Goal: Find contact information: Find contact information

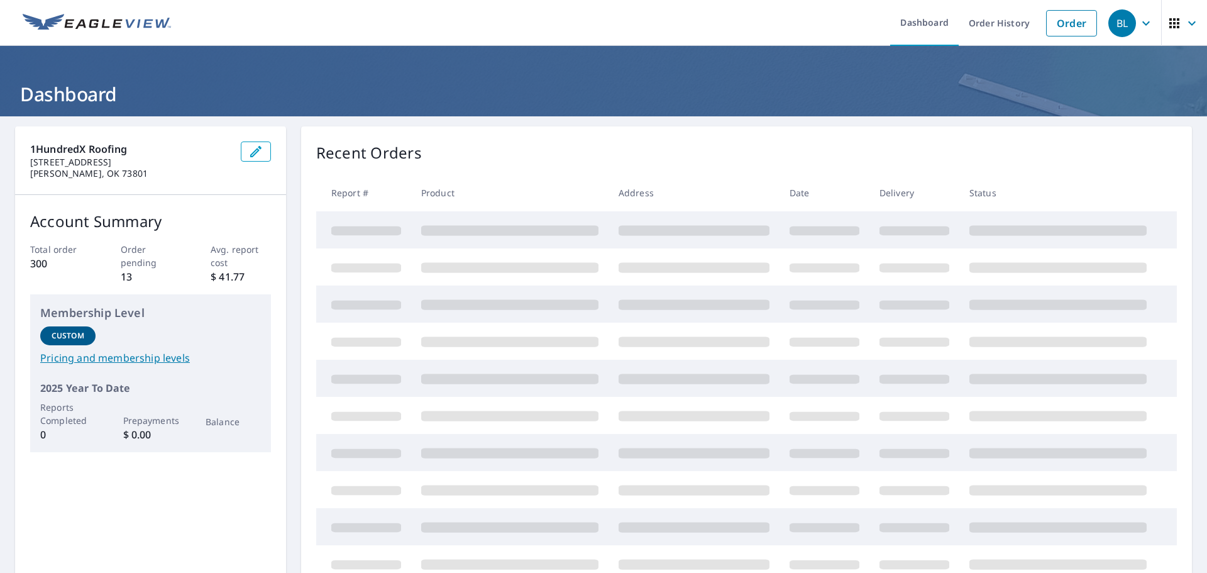
click at [1185, 25] on icon "button" at bounding box center [1192, 23] width 15 height 15
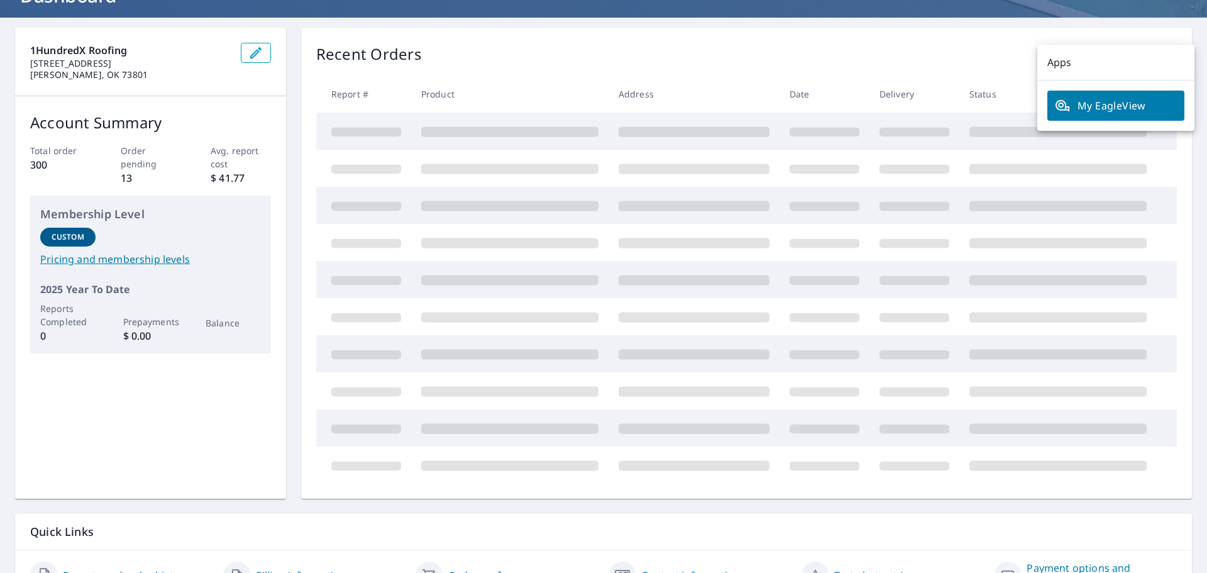
scroll to position [169, 0]
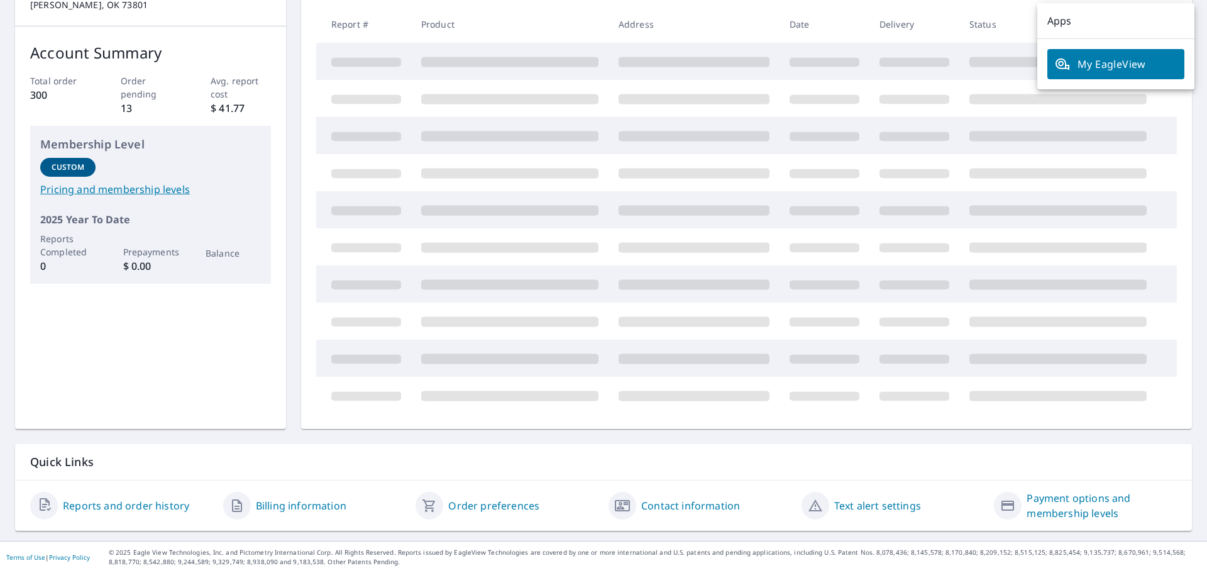
click at [710, 509] on link "Contact information" at bounding box center [690, 505] width 99 height 15
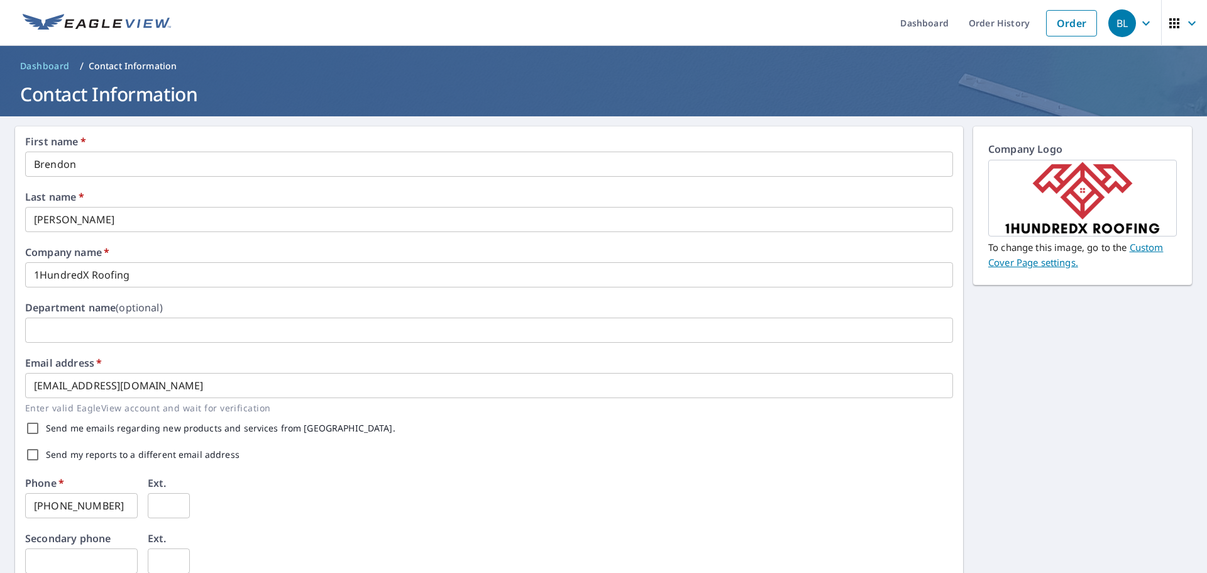
click at [1143, 23] on icon "button" at bounding box center [1147, 23] width 8 height 4
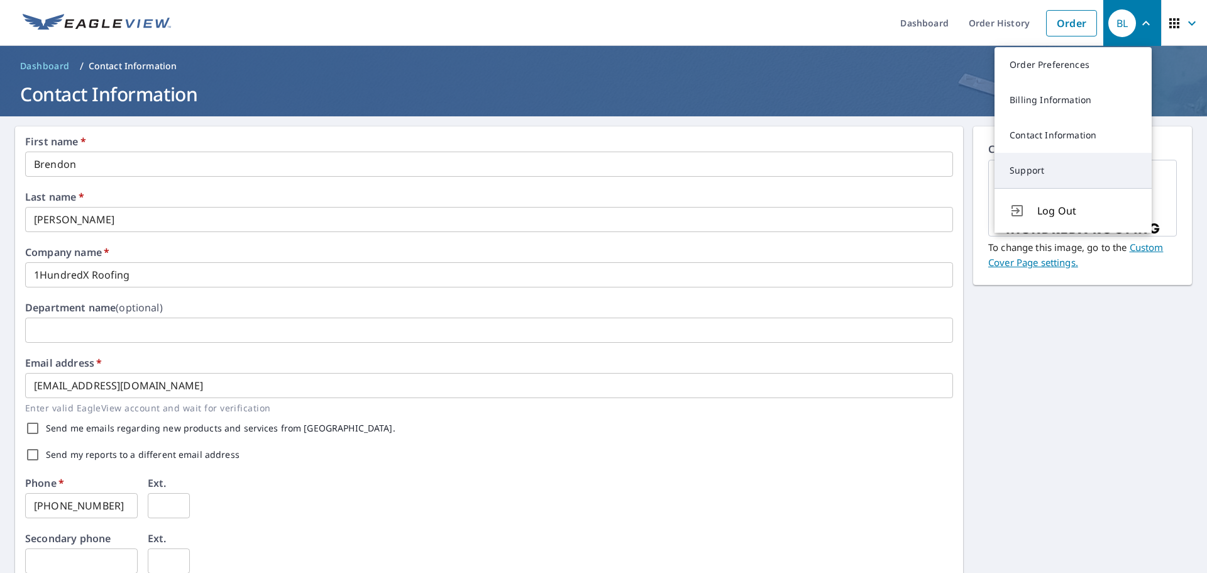
click at [1087, 175] on link "Support" at bounding box center [1073, 170] width 157 height 35
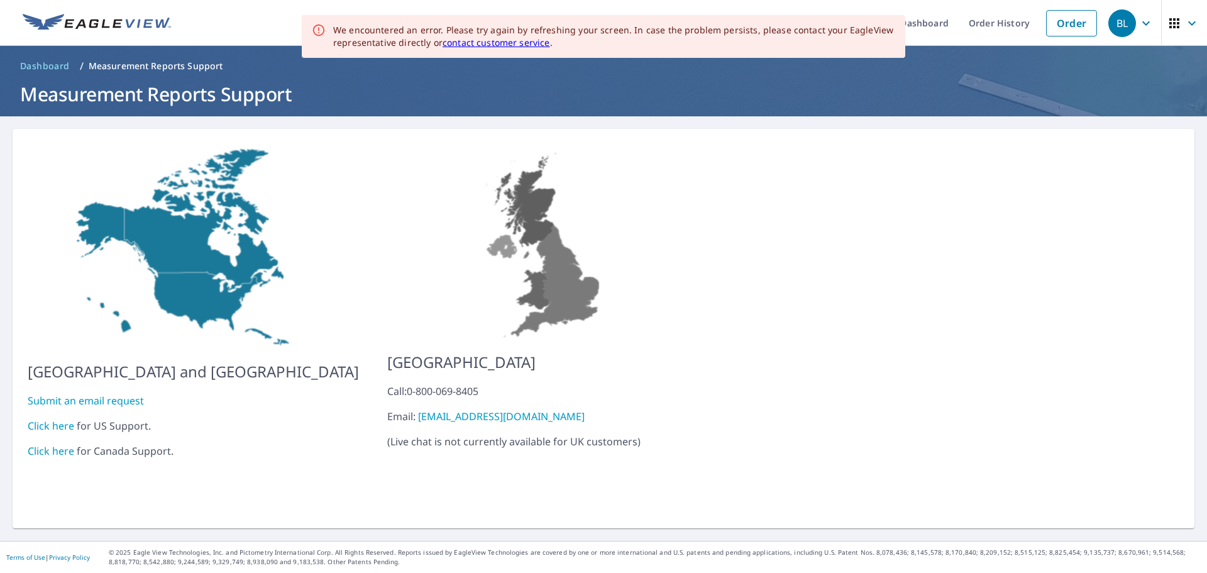
click at [64, 419] on link "Click here" at bounding box center [51, 426] width 47 height 14
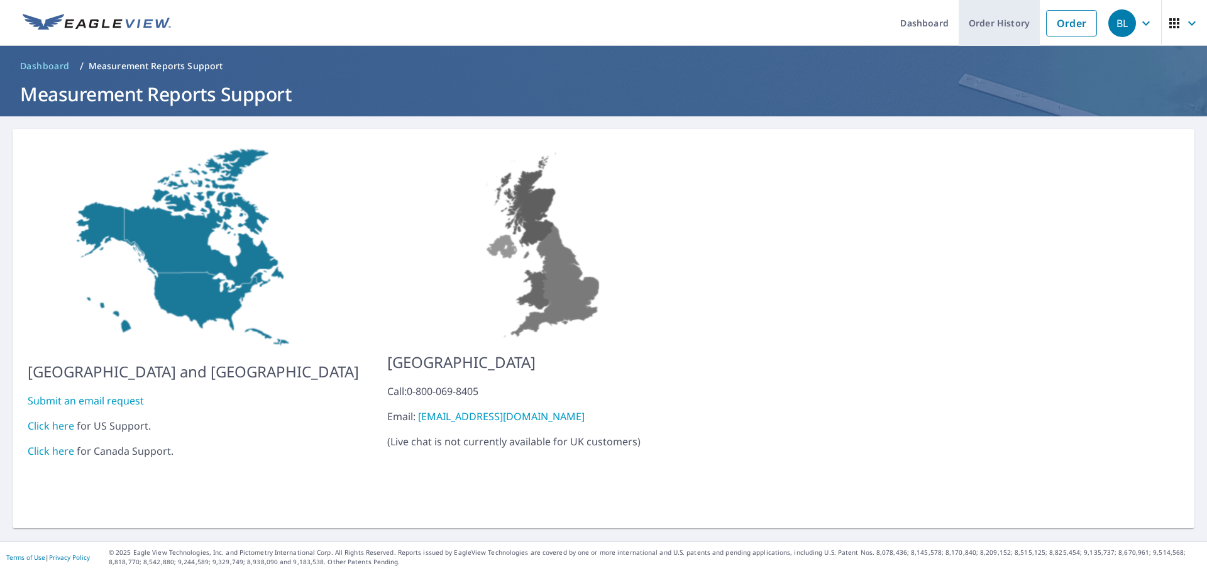
click at [985, 24] on link "Order History" at bounding box center [999, 23] width 81 height 46
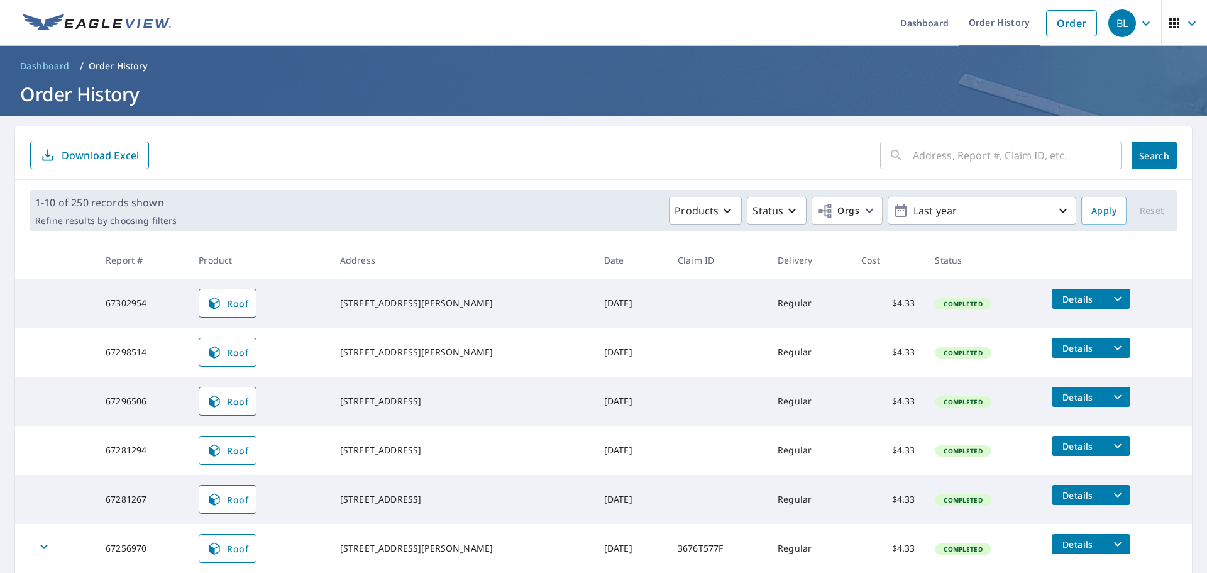
click at [1143, 26] on icon "button" at bounding box center [1146, 23] width 15 height 15
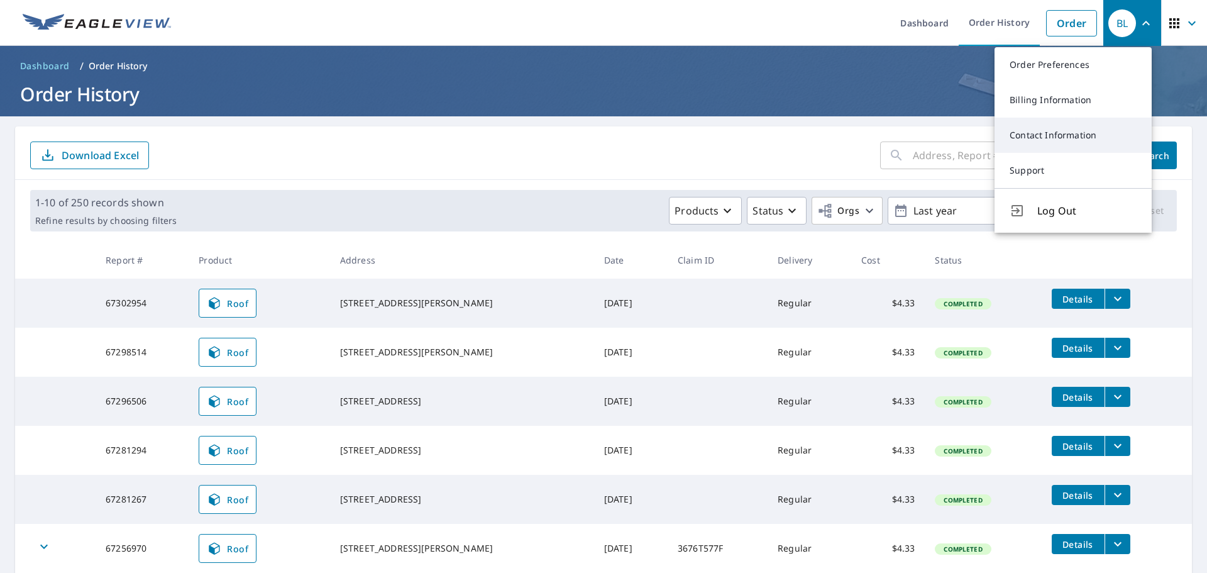
click at [1094, 136] on link "Contact Information" at bounding box center [1073, 135] width 157 height 35
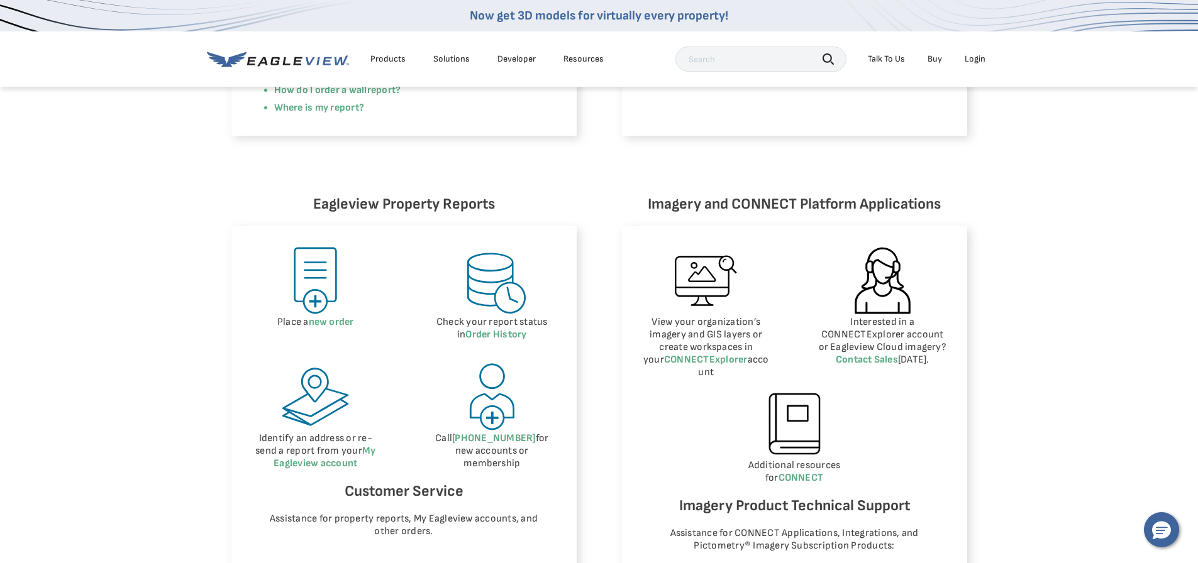
scroll to position [440, 0]
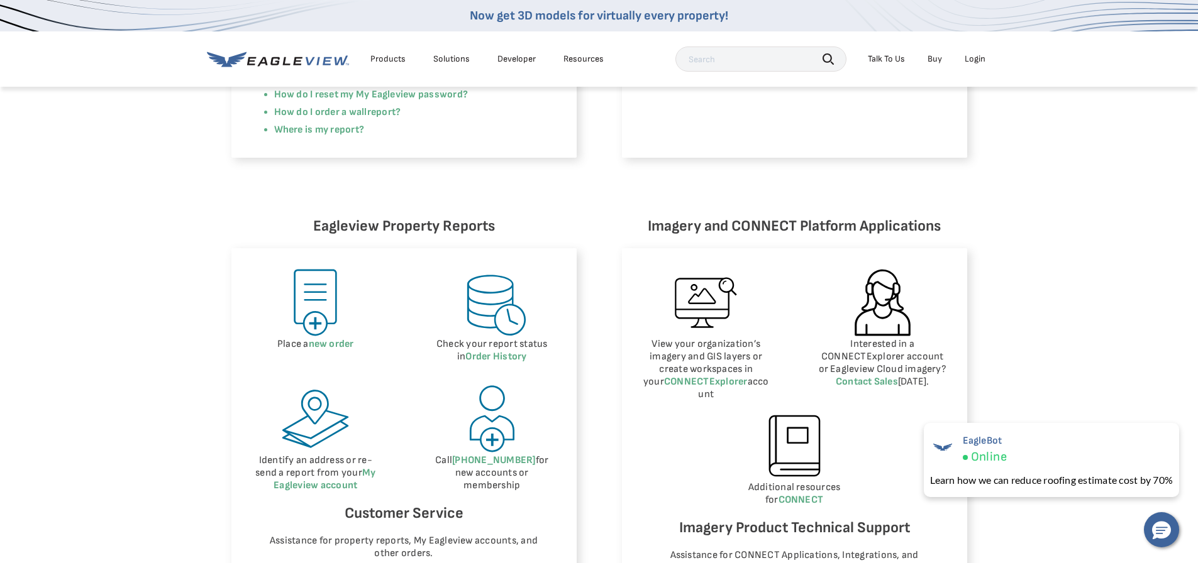
click at [889, 57] on div "Talk To Us" at bounding box center [886, 58] width 37 height 11
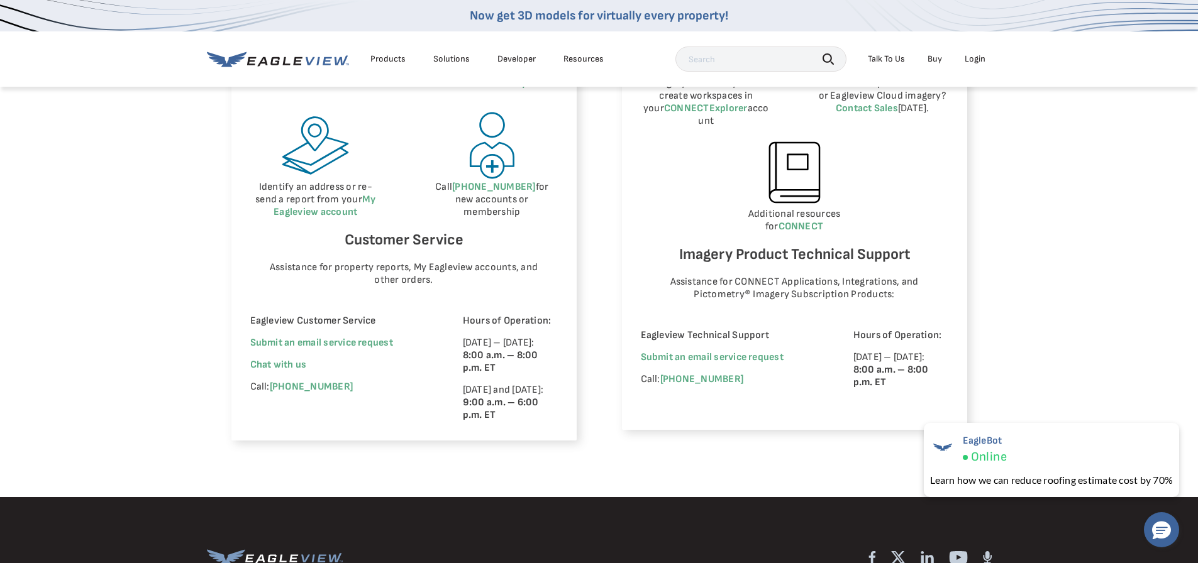
scroll to position [692, 0]
